Goal: Find specific page/section: Find specific page/section

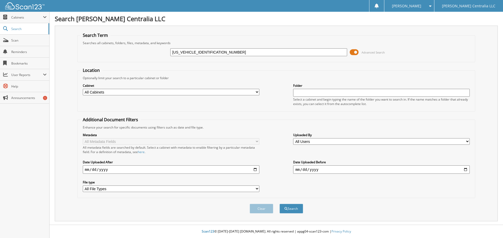
type input "[US_VEHICLE_IDENTIFICATION_NUMBER]"
click at [279, 204] on button "Search" at bounding box center [291, 209] width 24 height 10
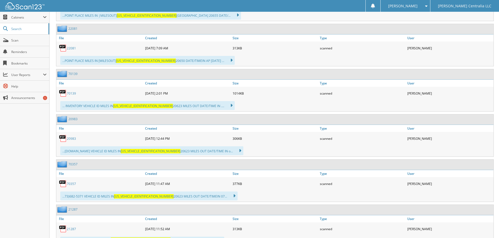
scroll to position [288, 0]
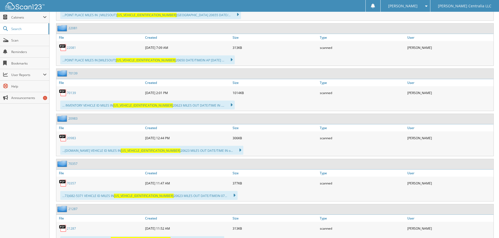
click at [71, 92] on link "70139" at bounding box center [71, 93] width 9 height 4
click at [74, 184] on link "70357" at bounding box center [71, 183] width 9 height 4
click at [68, 183] on link "70357" at bounding box center [71, 183] width 9 height 4
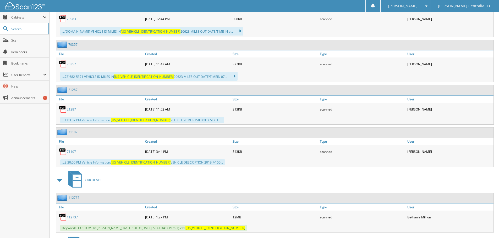
scroll to position [419, 0]
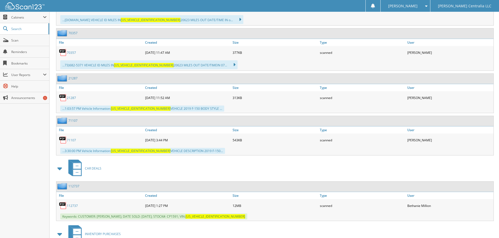
click at [70, 141] on link "71107" at bounding box center [71, 140] width 9 height 4
